Goal: Find specific page/section: Find specific page/section

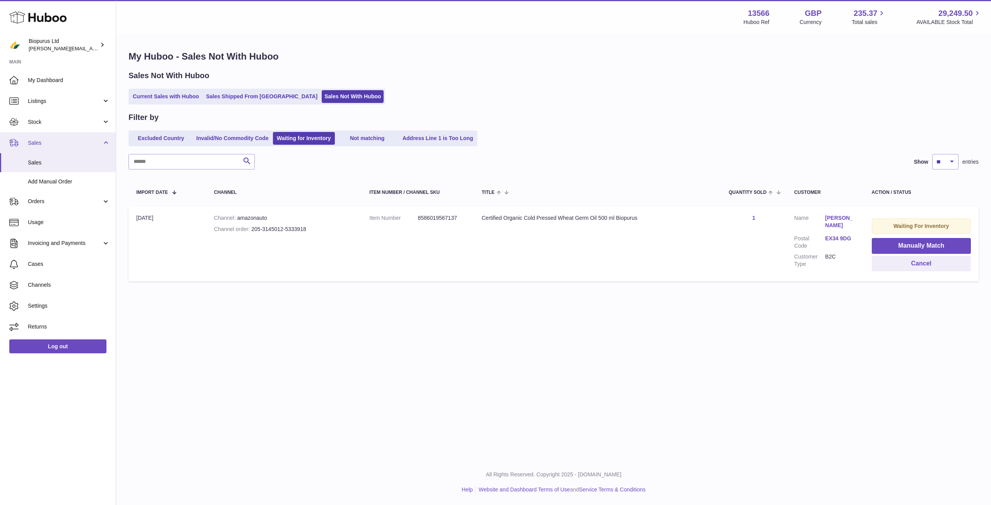
click at [53, 146] on span "Sales" at bounding box center [65, 142] width 74 height 7
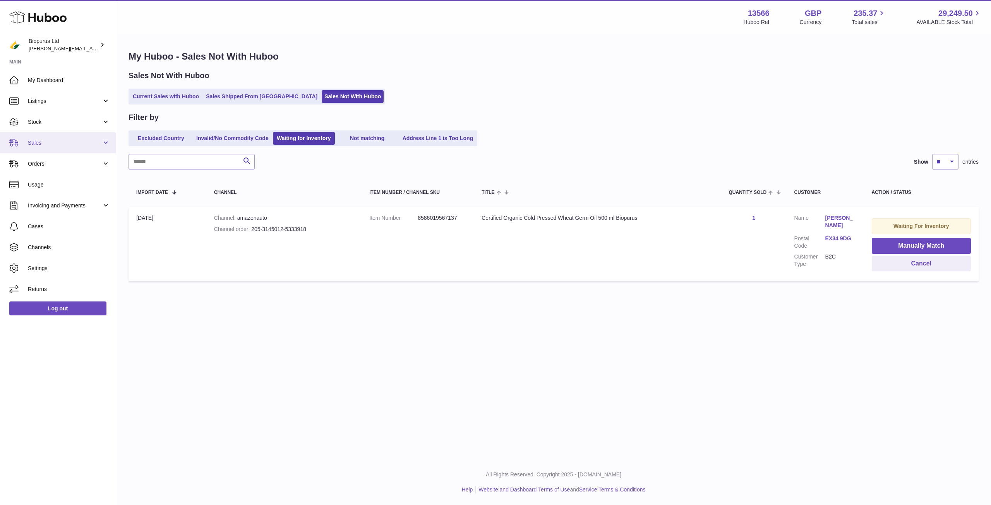
click at [93, 144] on span "Sales" at bounding box center [65, 142] width 74 height 7
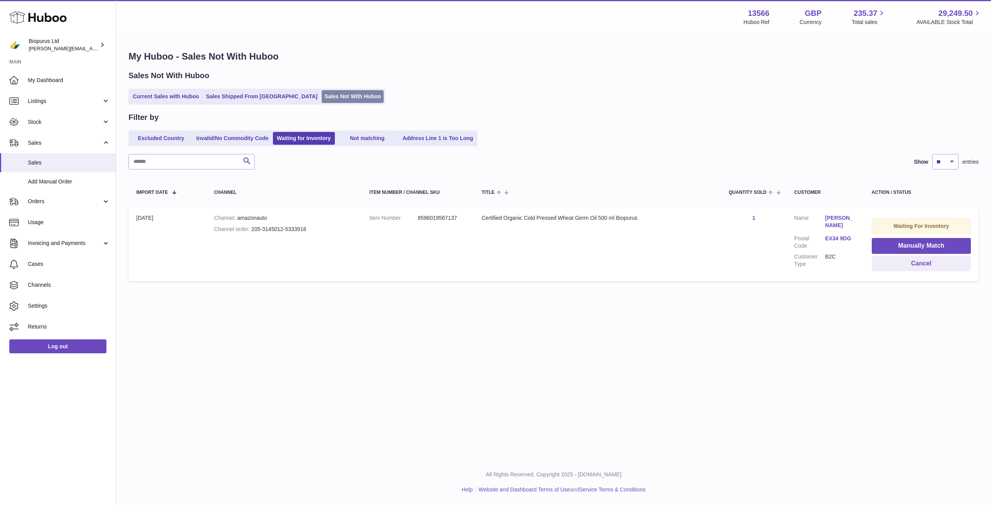
click at [330, 95] on link "Sales Not With Huboo" at bounding box center [353, 96] width 62 height 13
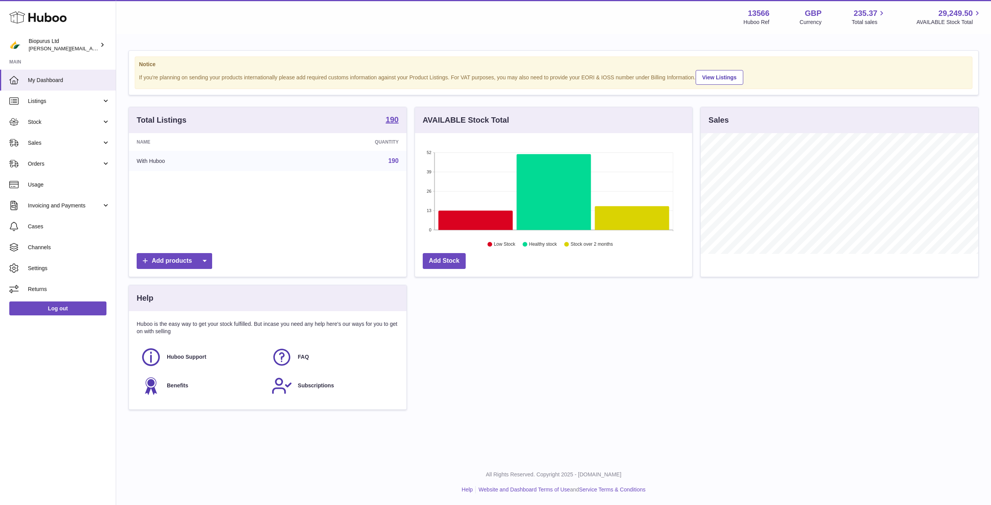
scroll to position [121, 277]
click at [62, 144] on span "Sales" at bounding box center [65, 142] width 74 height 7
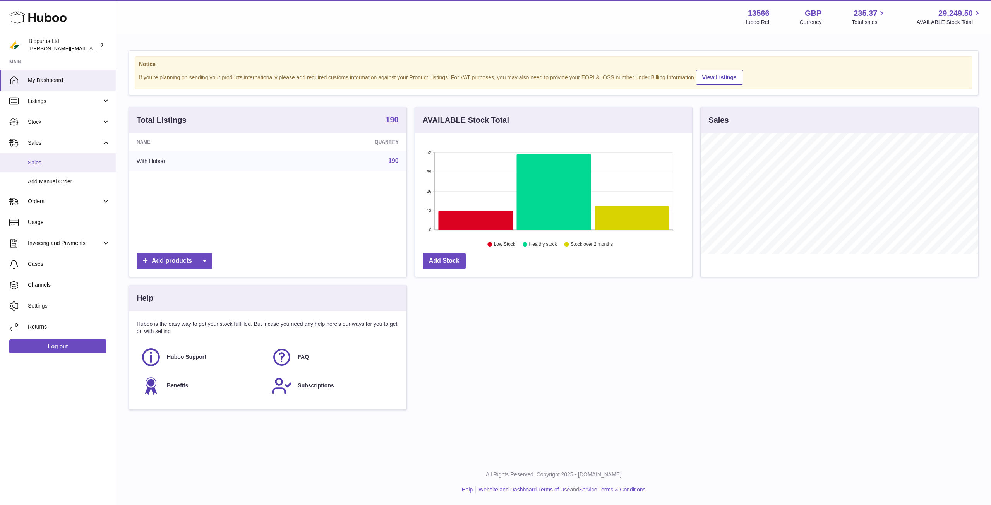
click at [67, 166] on span "Sales" at bounding box center [69, 162] width 82 height 7
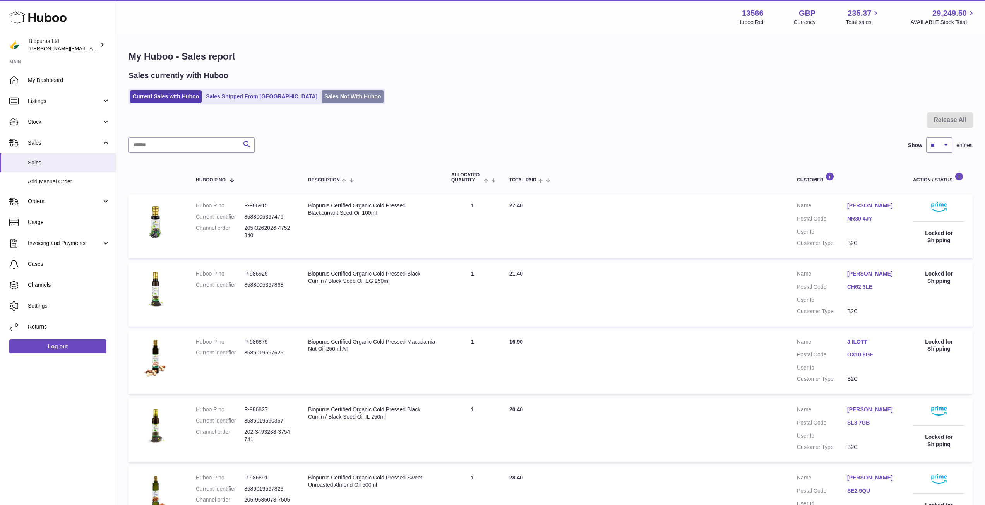
click at [325, 99] on link "Sales Not With Huboo" at bounding box center [353, 96] width 62 height 13
